Goal: Find specific page/section: Find specific page/section

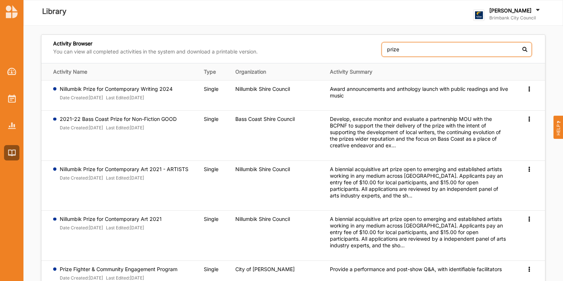
drag, startPoint x: 439, startPoint y: 50, endPoint x: 349, endPoint y: 51, distance: 89.5
click at [349, 51] on div "Activity Browser You can view all completed activities in the system and downlo…" at bounding box center [293, 49] width 504 height 28
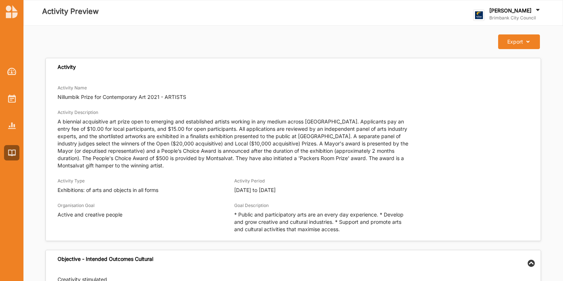
scroll to position [59, 0]
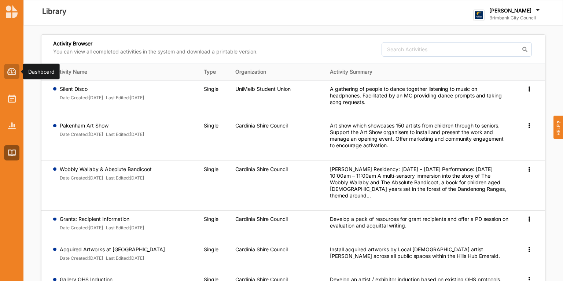
click at [13, 74] on img at bounding box center [11, 71] width 9 height 7
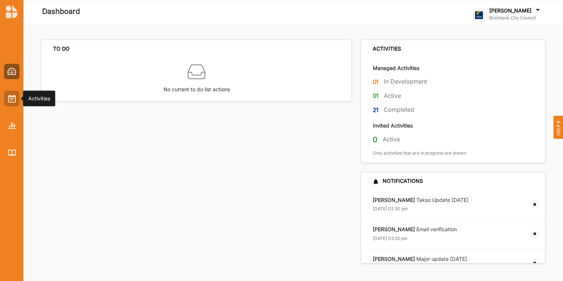
click at [12, 98] on img at bounding box center [12, 99] width 8 height 8
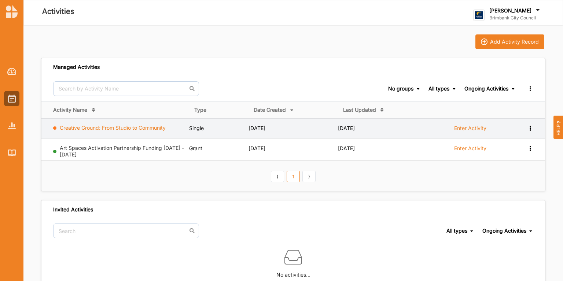
click at [102, 127] on link "Creative Ground: From Studio to Community" at bounding box center [113, 128] width 106 height 6
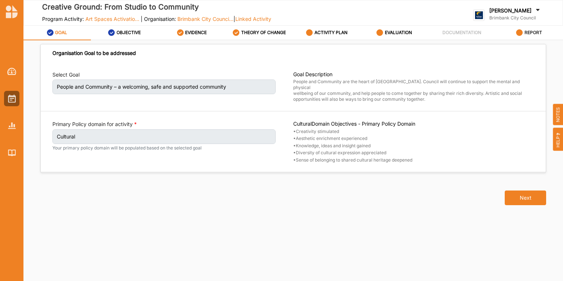
click at [533, 33] on label "REPORT" at bounding box center [534, 33] width 18 height 6
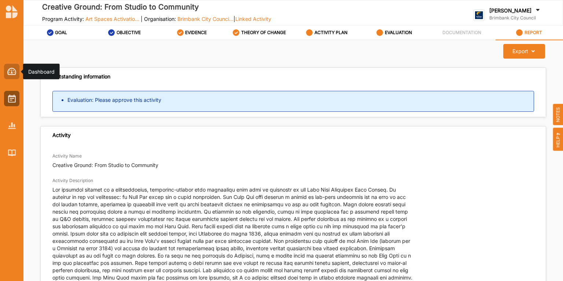
click at [17, 71] on div at bounding box center [11, 71] width 15 height 15
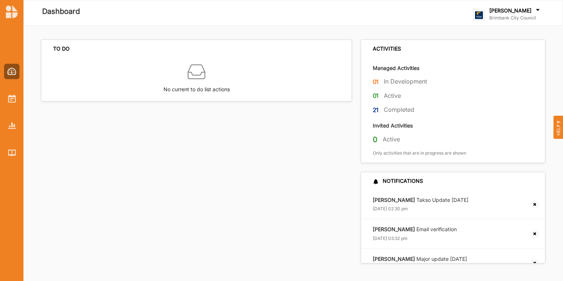
click at [15, 16] on img at bounding box center [12, 11] width 12 height 13
click at [7, 97] on div at bounding box center [11, 98] width 15 height 15
